Goal: Task Accomplishment & Management: Use online tool/utility

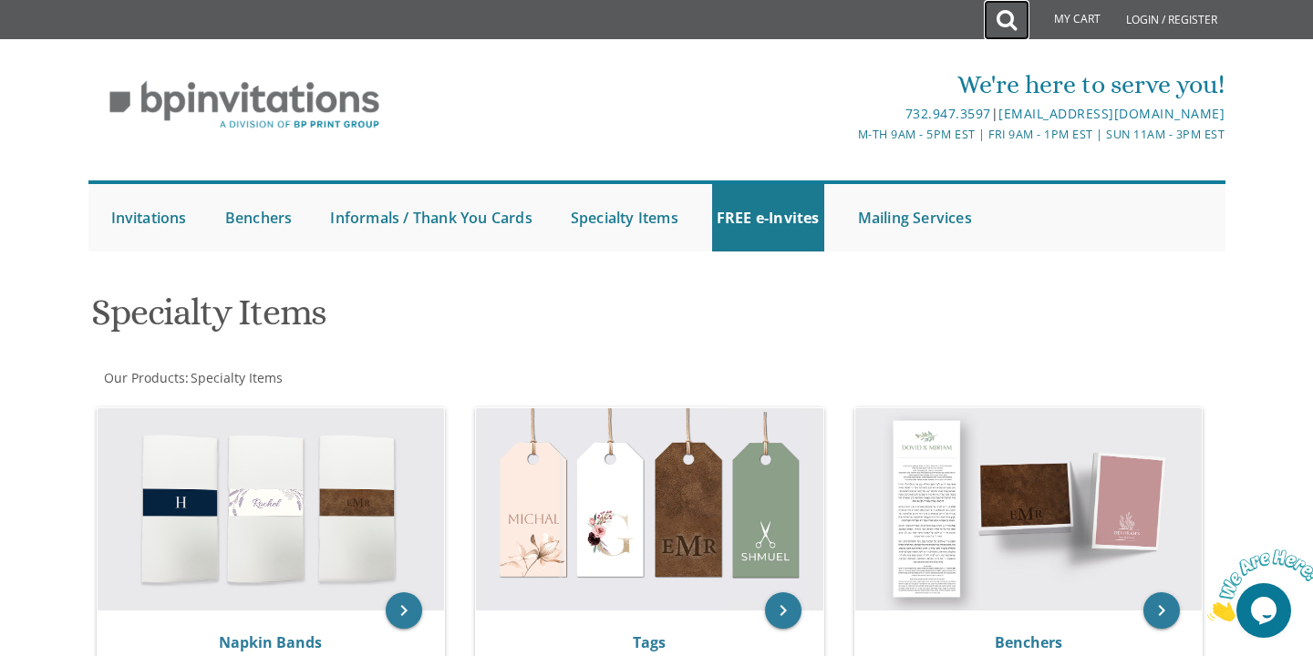
click at [1006, 20] on icon at bounding box center [1006, 20] width 20 height 36
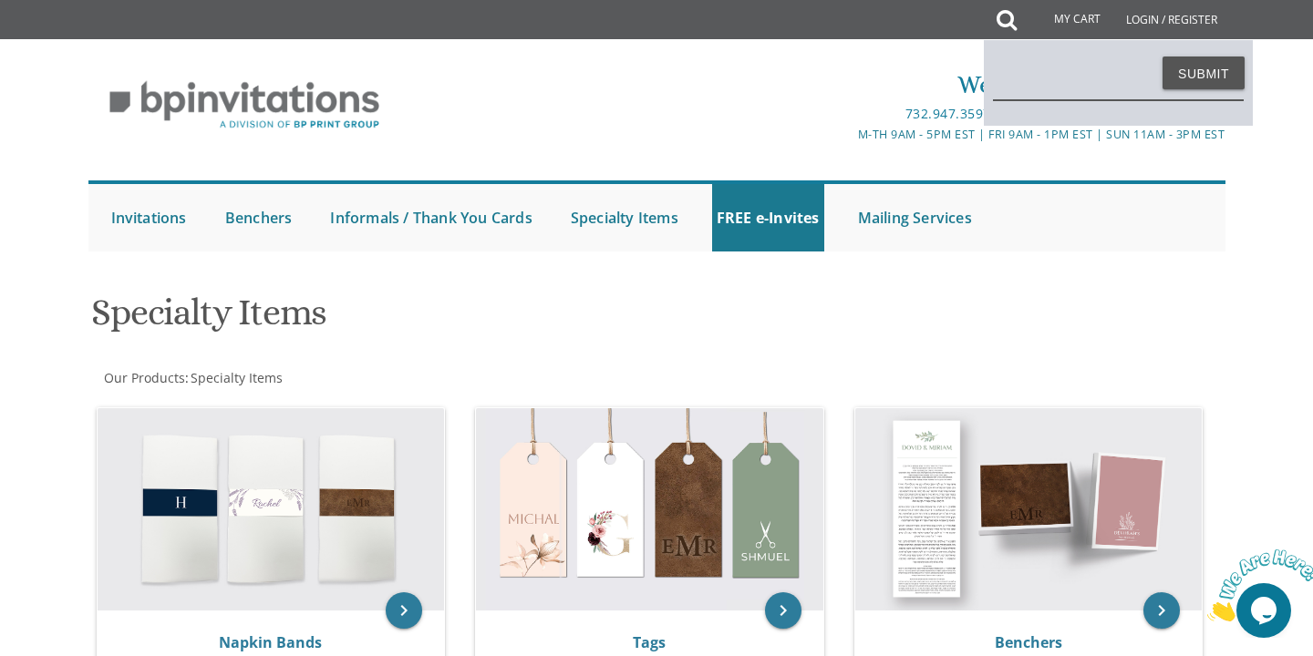
click at [1020, 82] on input "text" at bounding box center [1118, 79] width 251 height 42
type input "chupa cards"
click at [1238, 78] on button "Submit" at bounding box center [1203, 73] width 82 height 33
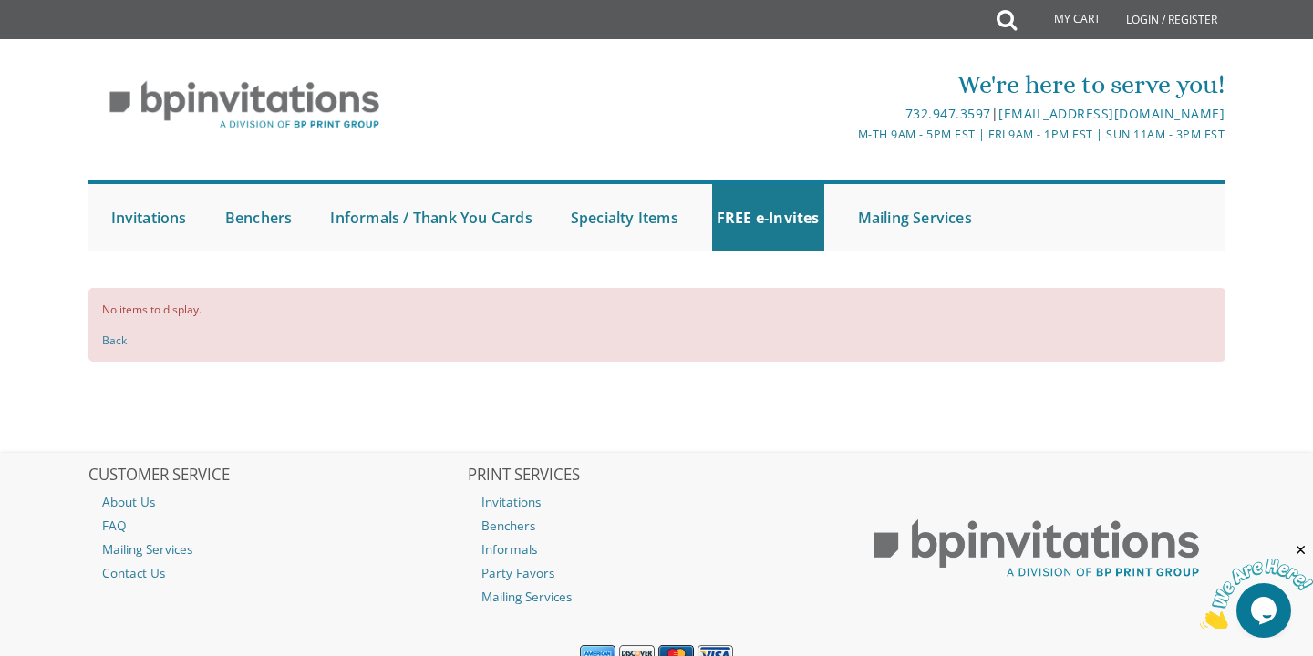
click at [1014, 10] on div "My Cart Total: View Cart Item(s)" at bounding box center [1064, 20] width 106 height 40
click at [1008, 23] on icon at bounding box center [1006, 20] width 20 height 36
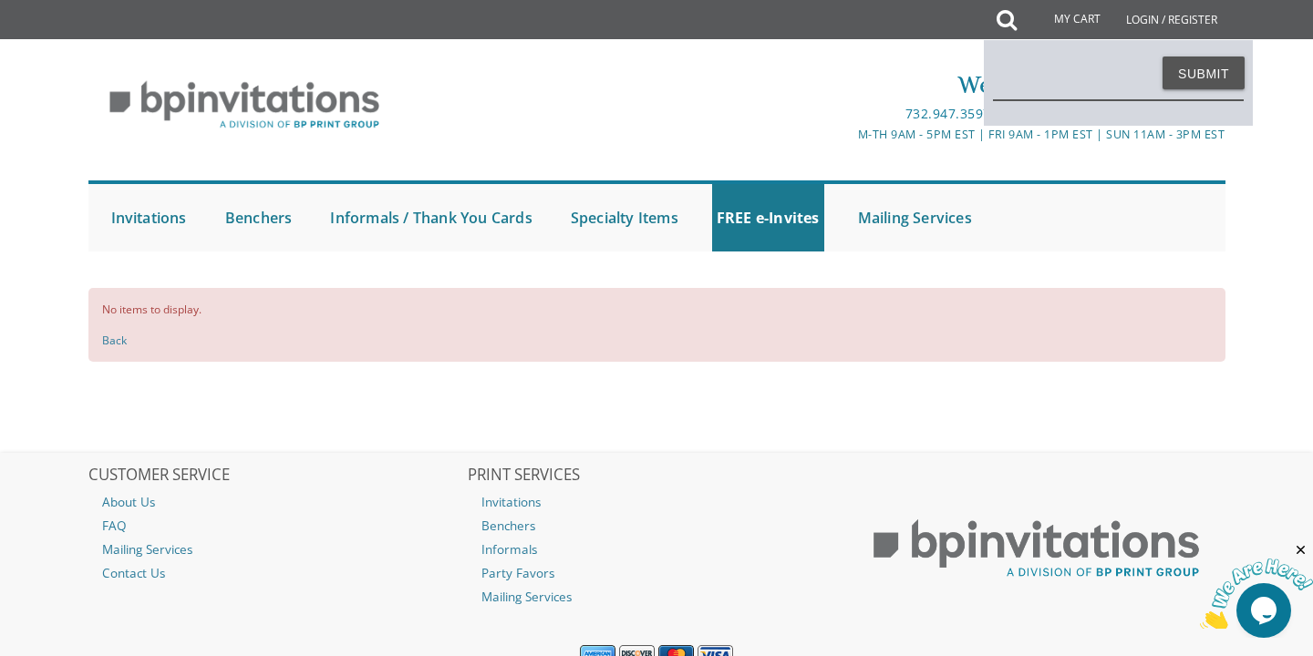
click at [1033, 82] on input "text" at bounding box center [1118, 79] width 251 height 42
type input "chuppah cards"
click at [1162, 57] on button "Submit" at bounding box center [1203, 73] width 82 height 33
click at [1205, 66] on button "Submit" at bounding box center [1203, 73] width 82 height 33
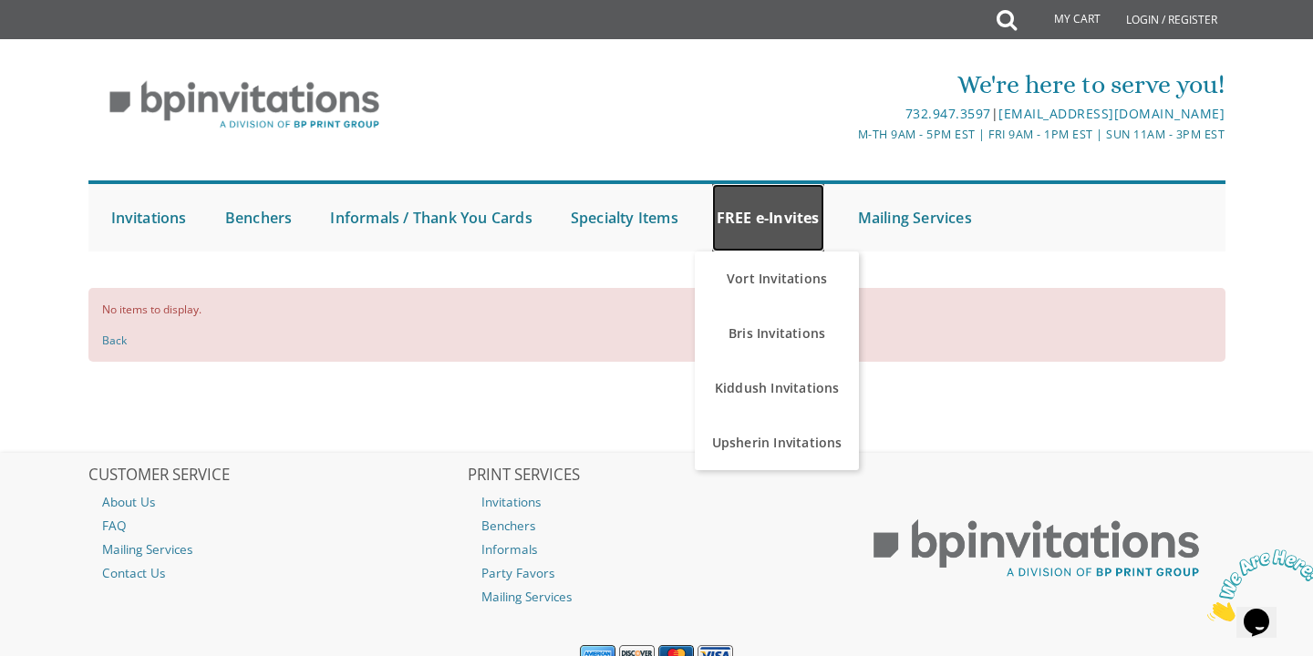
click at [782, 221] on link "FREE e-Invites" at bounding box center [768, 217] width 112 height 67
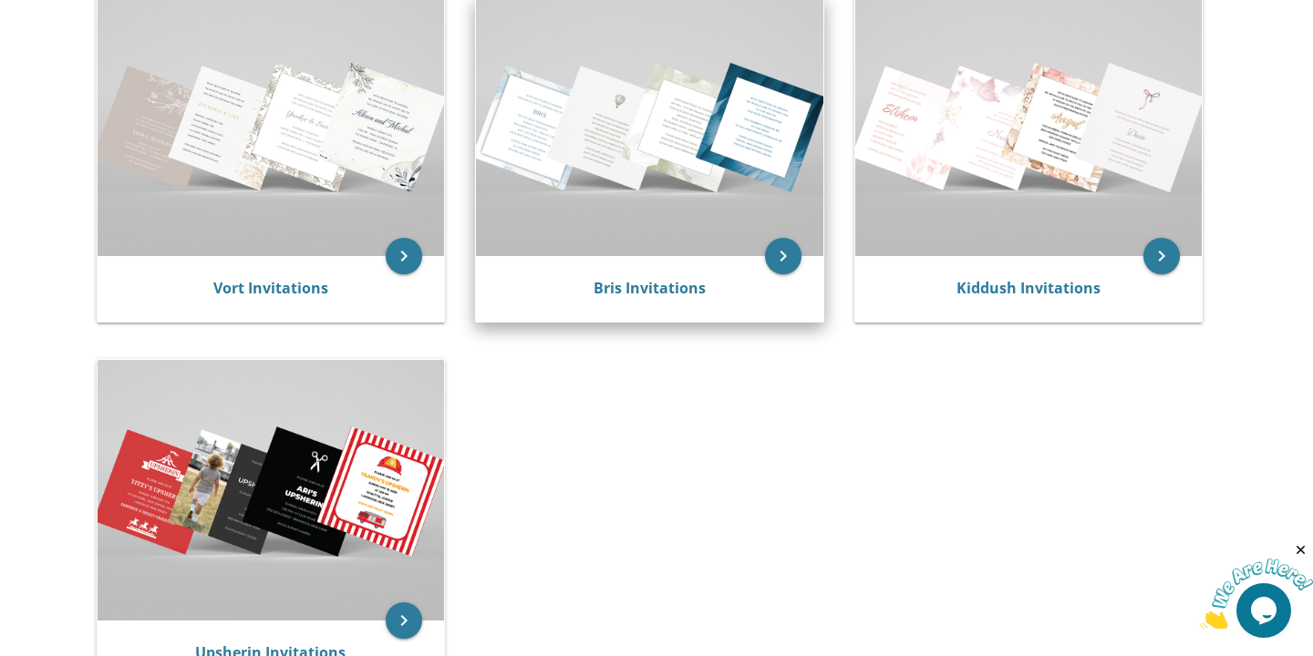
scroll to position [357, 0]
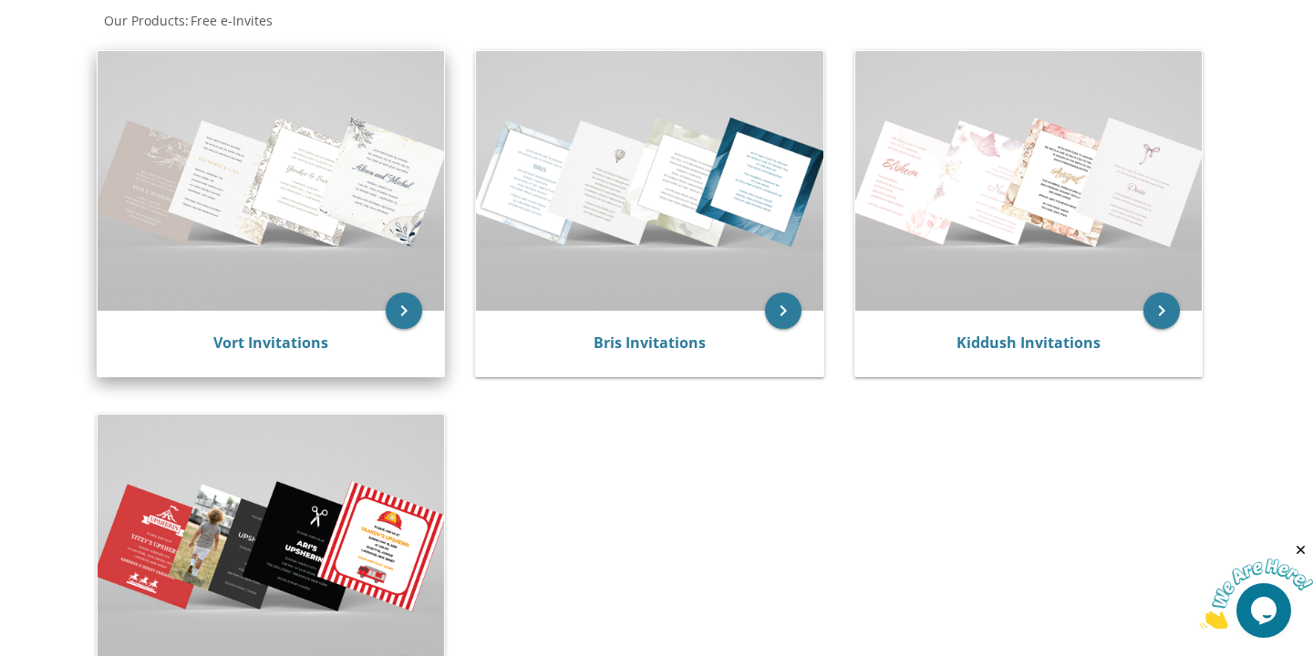
click at [359, 201] on img at bounding box center [271, 181] width 347 height 260
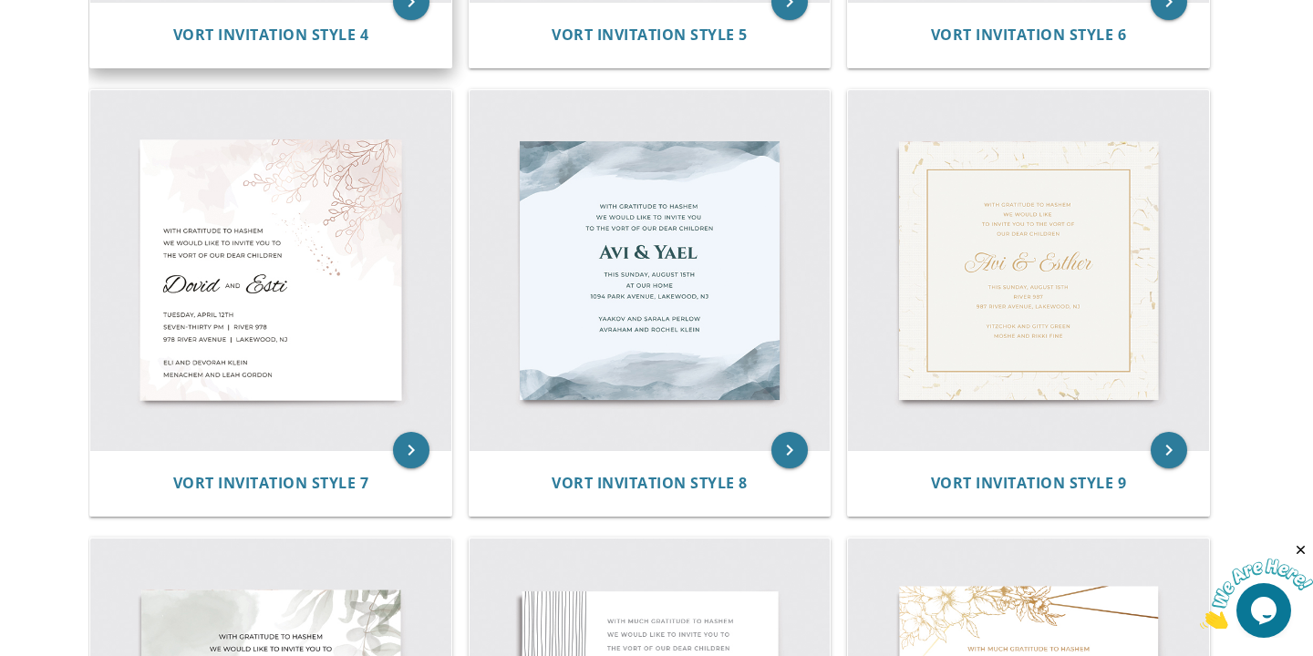
scroll to position [1286, 0]
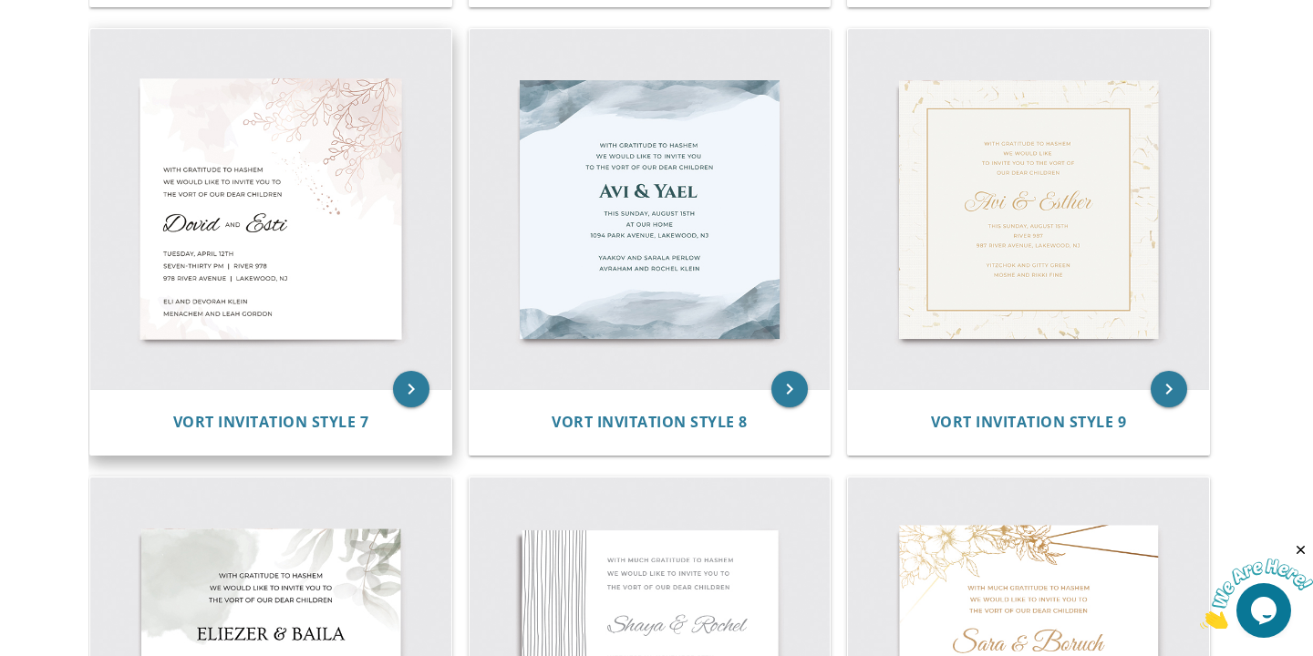
click at [325, 229] on img at bounding box center [270, 209] width 361 height 361
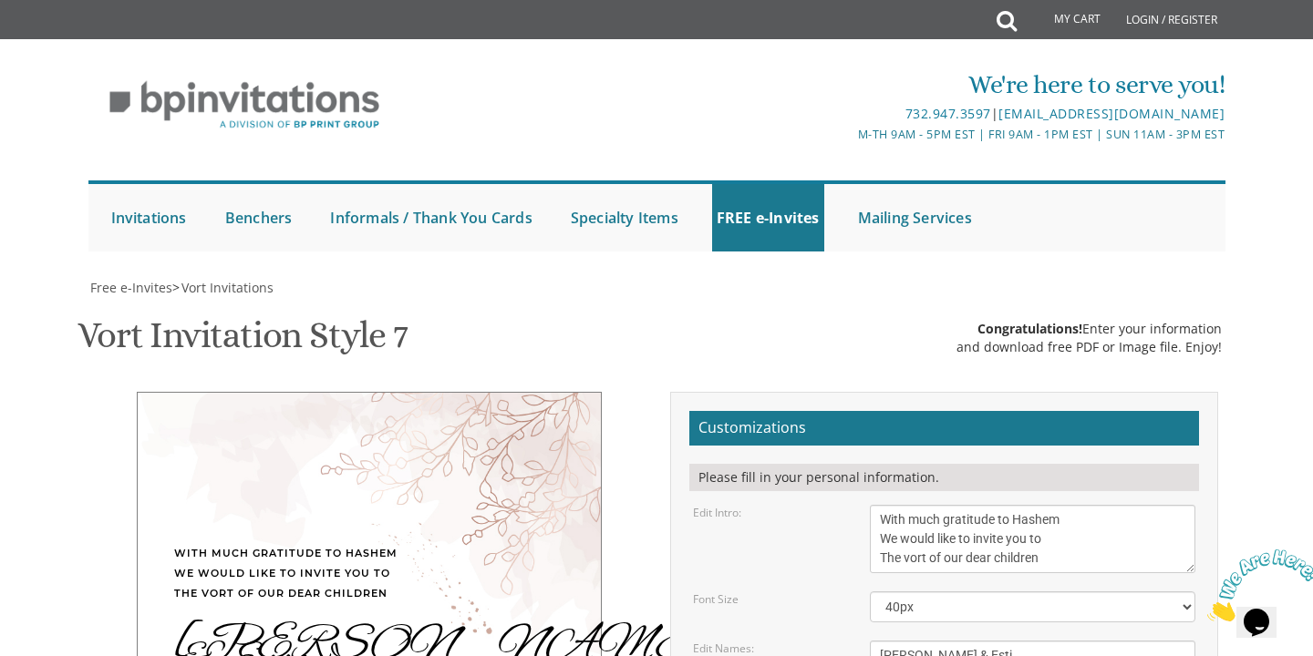
scroll to position [375, 0]
click at [925, 592] on select "40px 50px 60px" at bounding box center [1033, 607] width 326 height 31
click at [908, 592] on select "40px 50px 60px" at bounding box center [1033, 607] width 326 height 31
select select "60px"
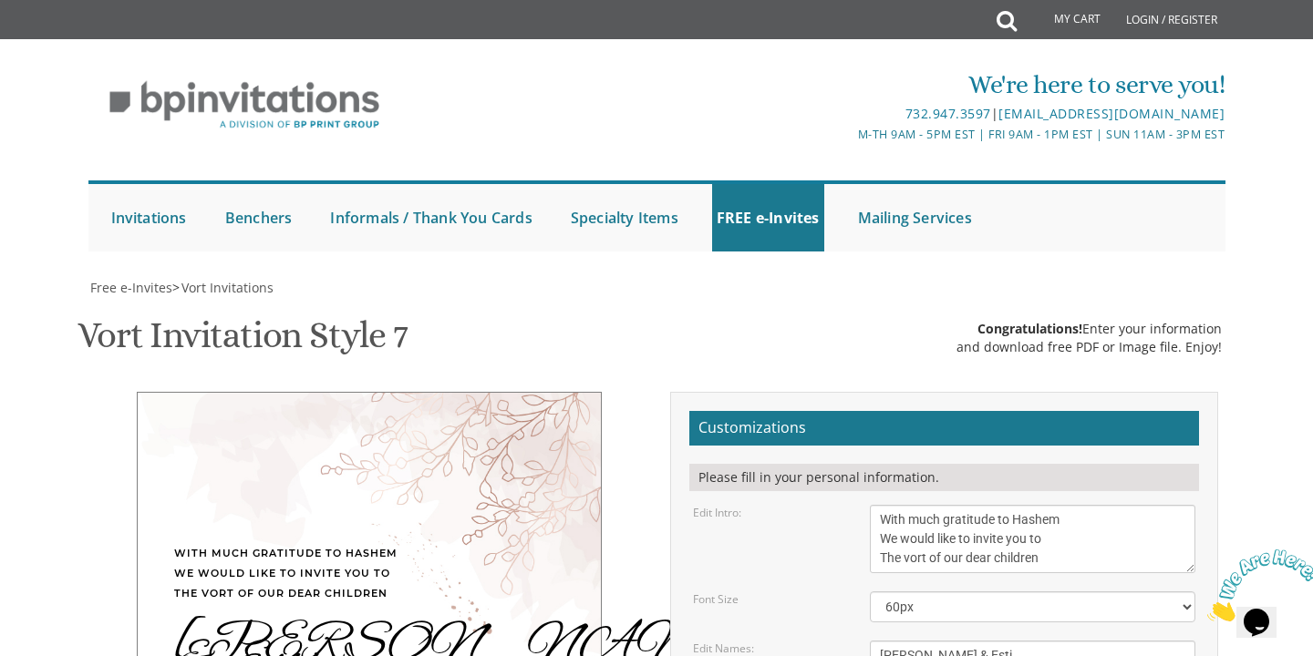
click at [910, 641] on textarea "[PERSON_NAME] & Esti" at bounding box center [1033, 656] width 326 height 30
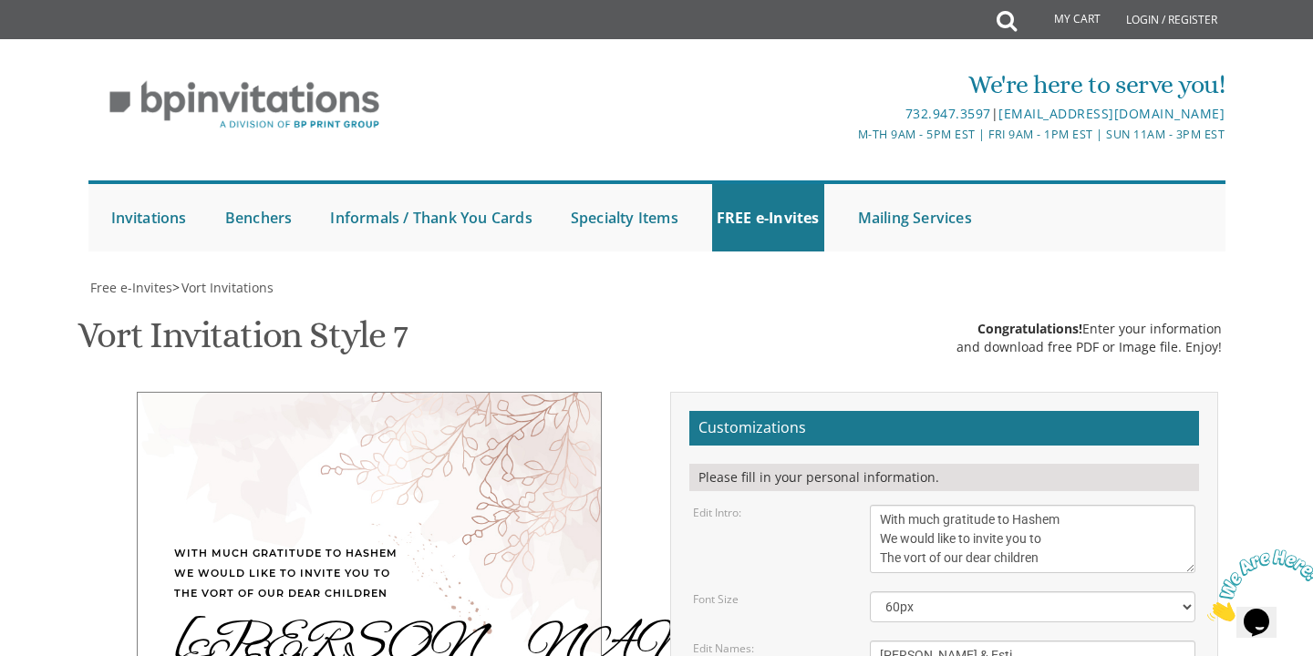
drag, startPoint x: 176, startPoint y: 324, endPoint x: 375, endPoint y: 448, distance: 234.2
click at [378, 451] on div "With much gratitude to Hashem We would like to invite you to The vort of our de…" at bounding box center [369, 620] width 465 height 456
click at [973, 641] on textarea "Dovid & Esti" at bounding box center [1033, 656] width 326 height 30
